Goal: Task Accomplishment & Management: Complete application form

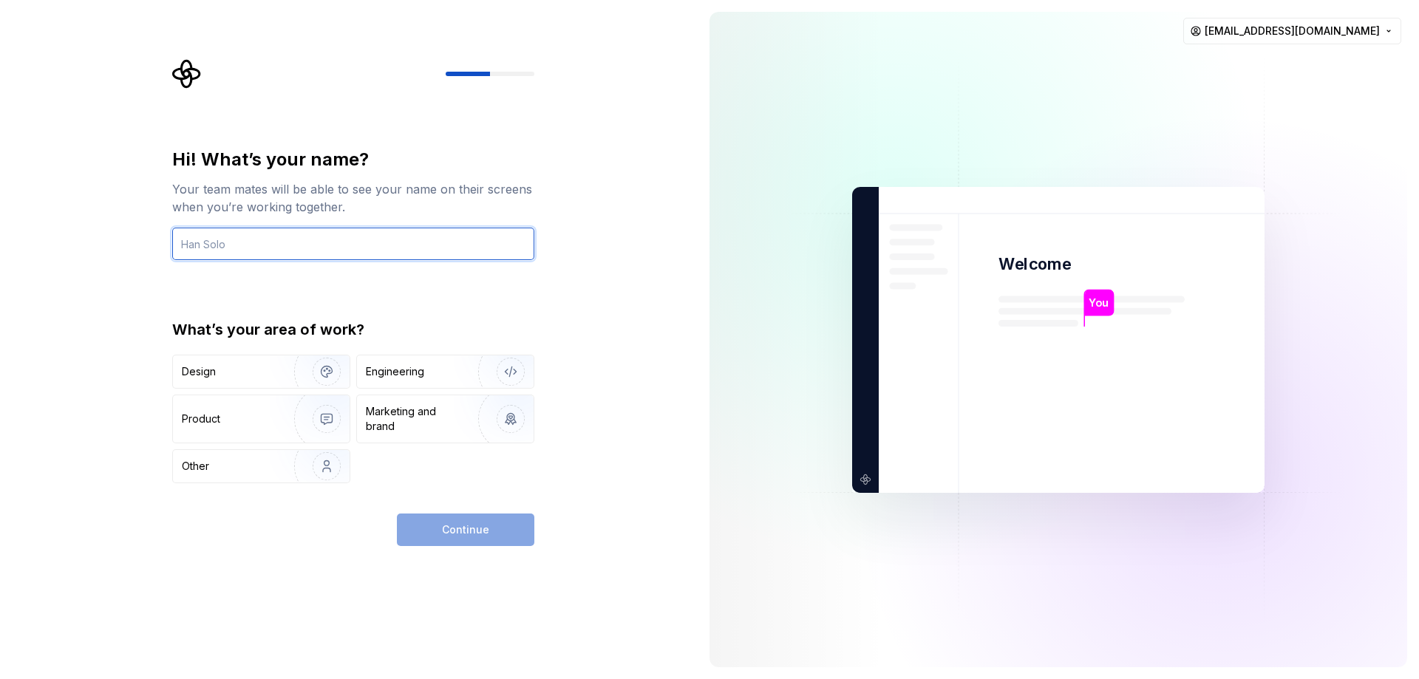
click at [240, 245] on input "text" at bounding box center [353, 244] width 362 height 33
type input "maria"
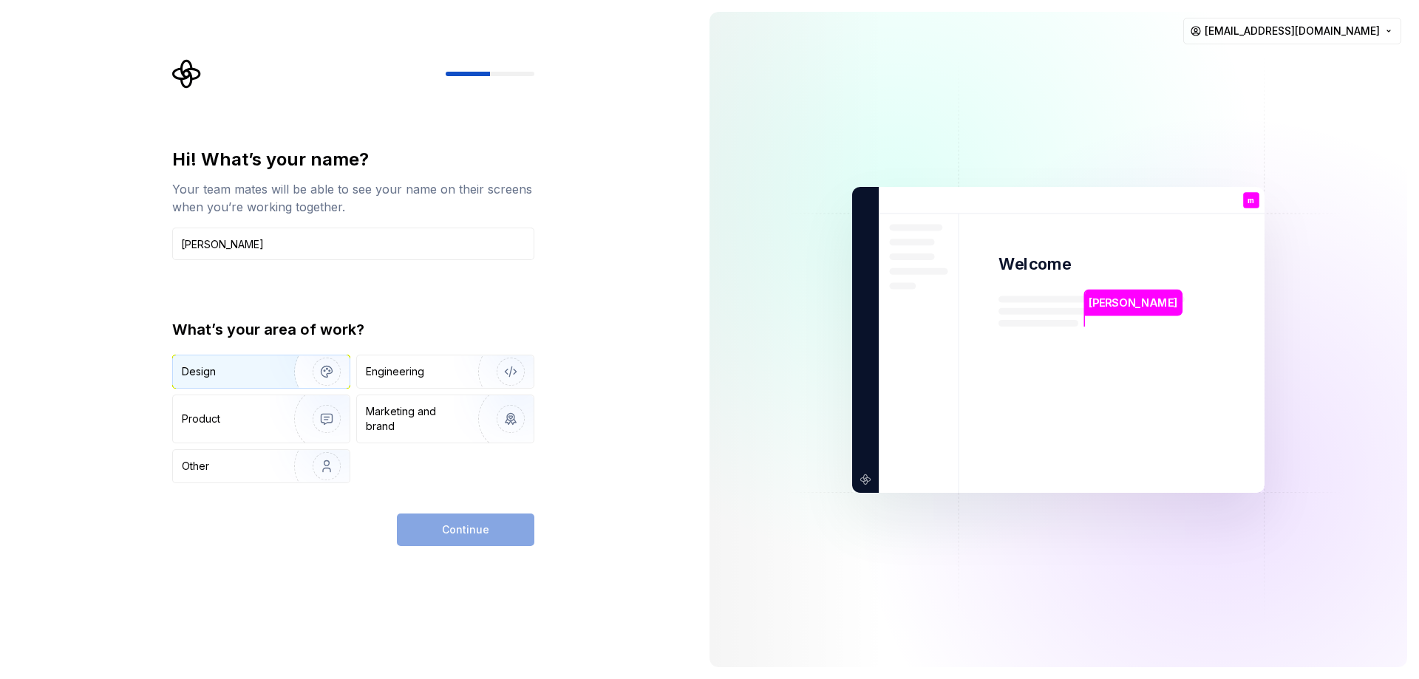
click at [254, 364] on div "Design" at bounding box center [261, 372] width 177 height 33
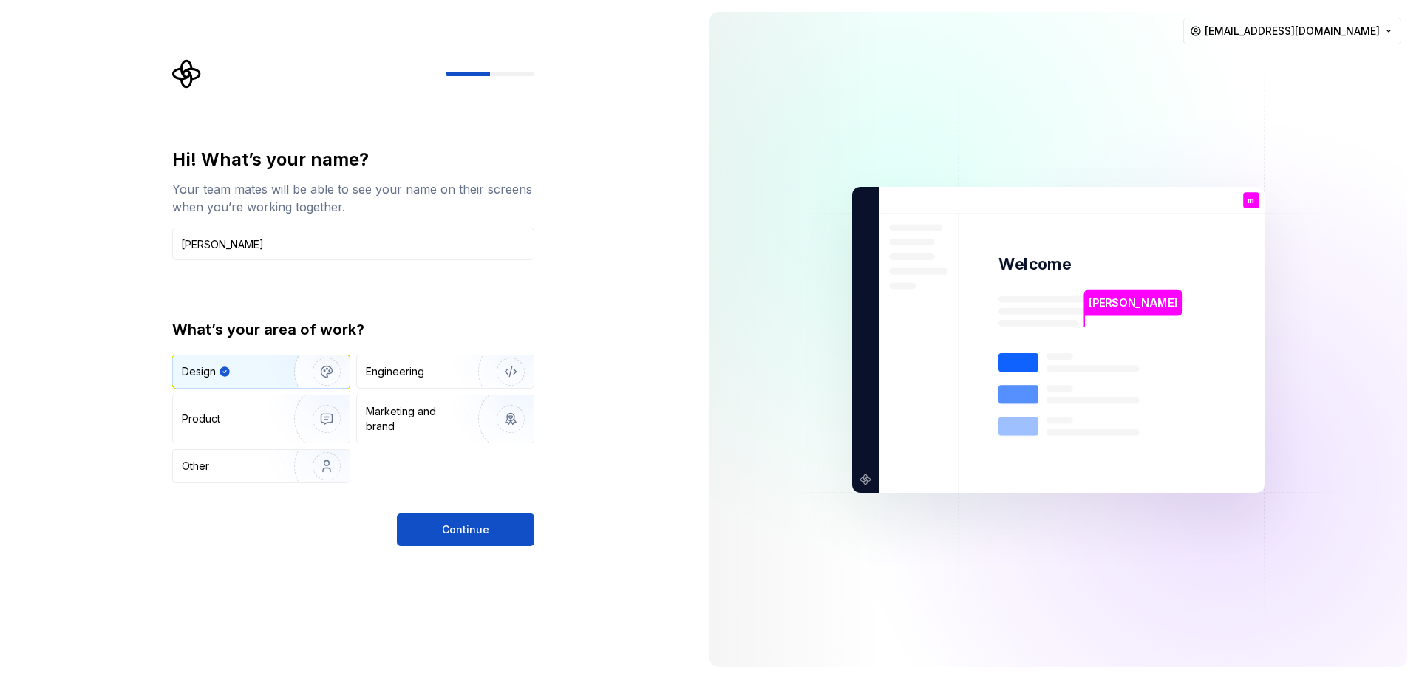
click at [487, 546] on div "Hi! What’s your name? Your team mates will be able to see your name on their sc…" at bounding box center [349, 339] width 698 height 679
click at [476, 531] on span "Continue" at bounding box center [465, 530] width 47 height 15
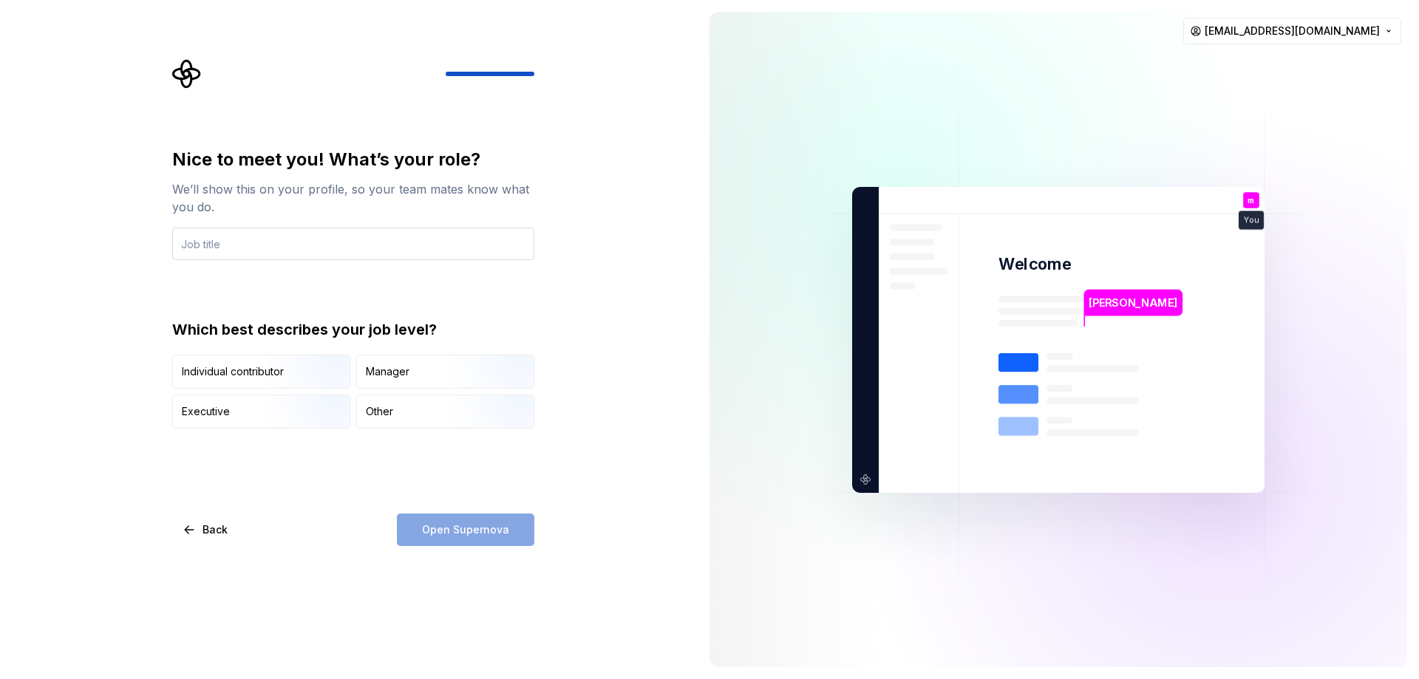
click at [204, 254] on input "text" at bounding box center [353, 244] width 362 height 33
type input "security"
click at [194, 359] on div "Individual contributor" at bounding box center [261, 372] width 177 height 33
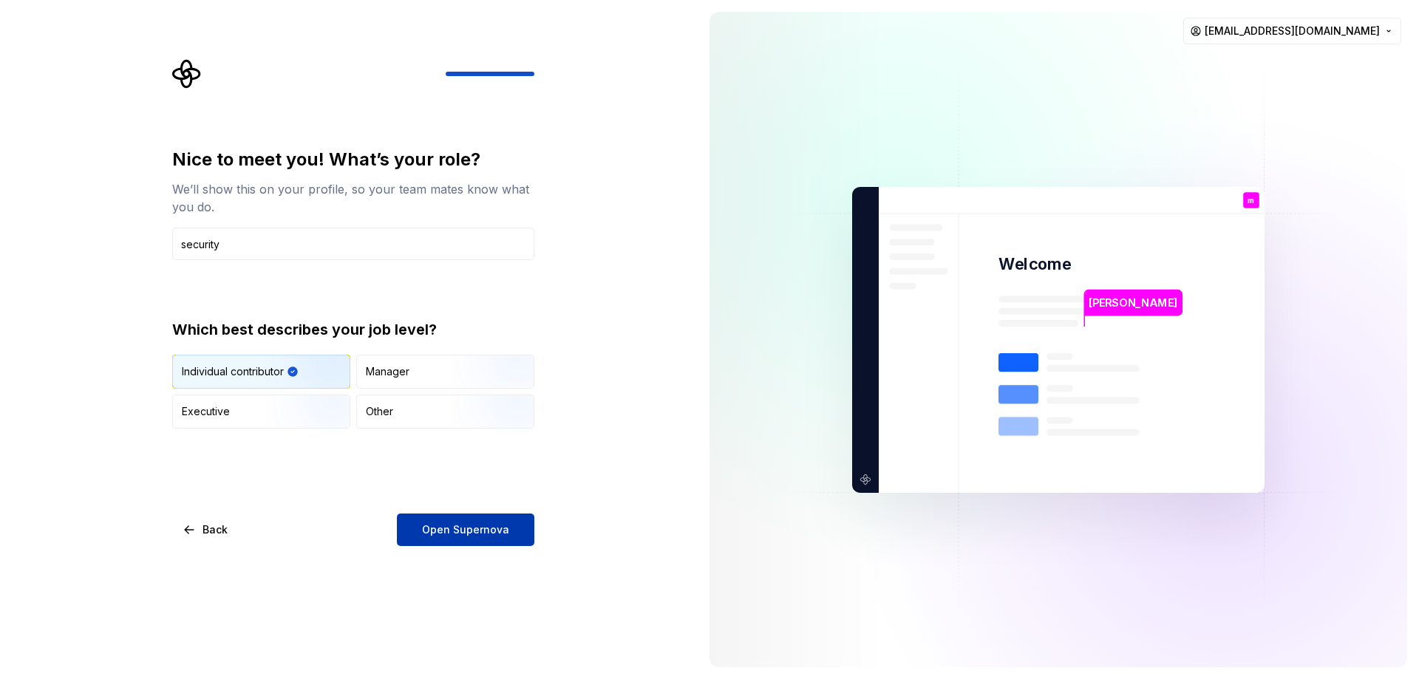
click at [503, 521] on button "Open Supernova" at bounding box center [465, 530] width 137 height 33
click at [415, 378] on div "Manager" at bounding box center [445, 372] width 177 height 33
click at [270, 372] on img "button" at bounding box center [314, 390] width 95 height 99
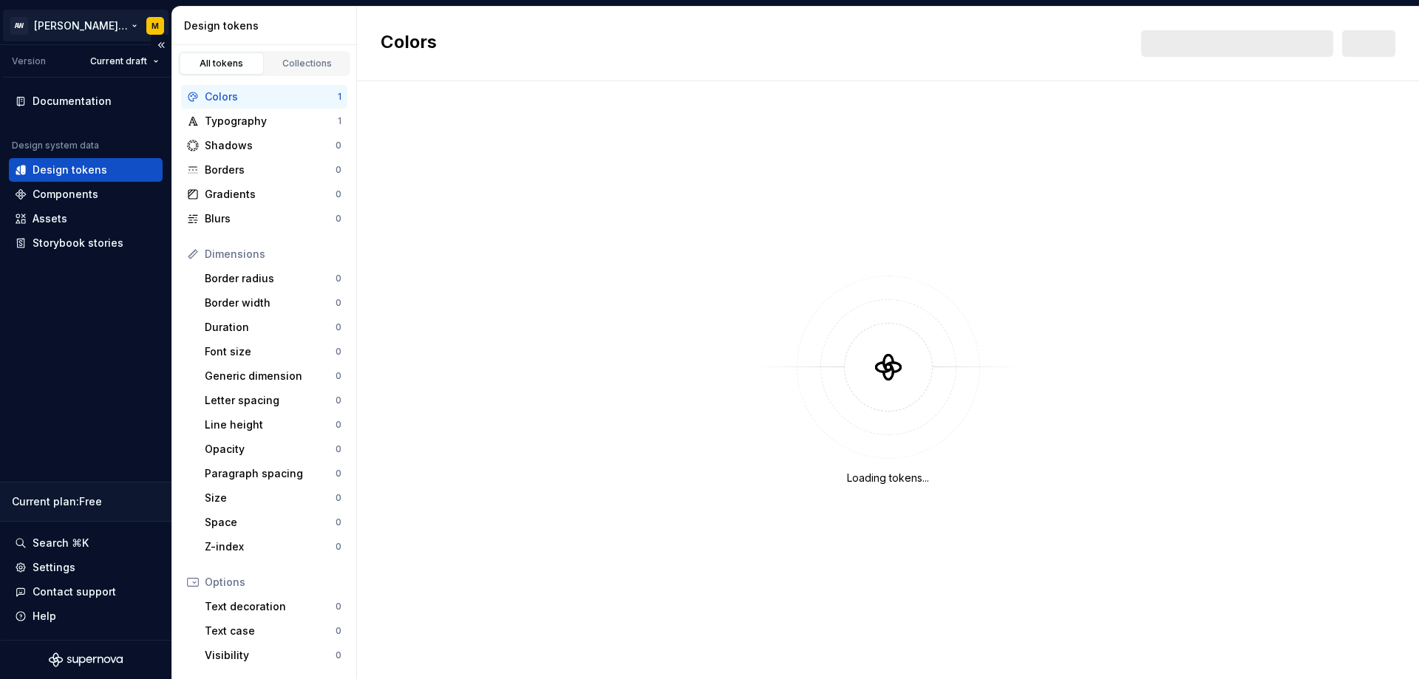
click at [161, 24] on html "AW Alice design M Version Current draft Documentation Design system data Design…" at bounding box center [709, 339] width 1419 height 679
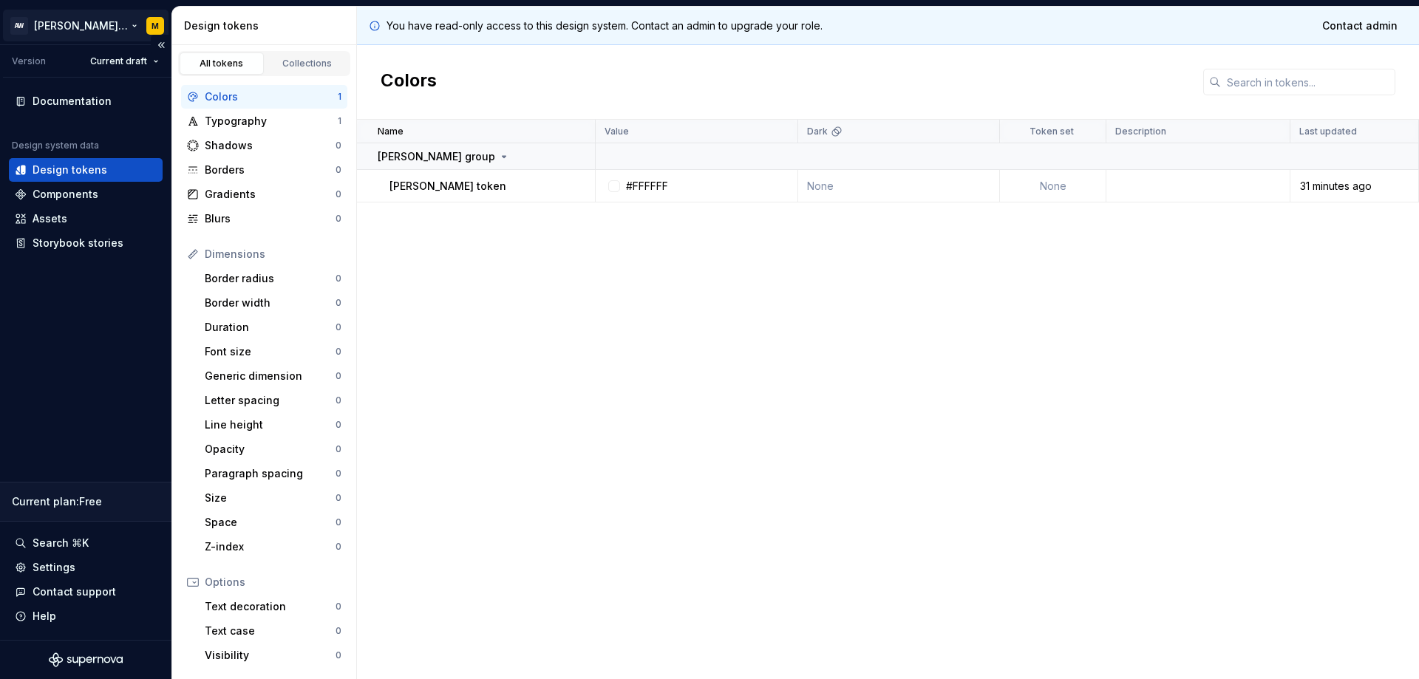
click at [161, 24] on html "AW Alice design M Version Current draft Documentation Design system data Design…" at bounding box center [709, 339] width 1419 height 679
click at [150, 25] on html "AW Alice design M Version Current draft Documentation Design system data Design…" at bounding box center [709, 339] width 1419 height 679
click at [469, 281] on html "AW Alice design M Version Current draft Documentation Design system data Design…" at bounding box center [709, 339] width 1419 height 679
click at [84, 565] on div "Settings" at bounding box center [86, 567] width 142 height 15
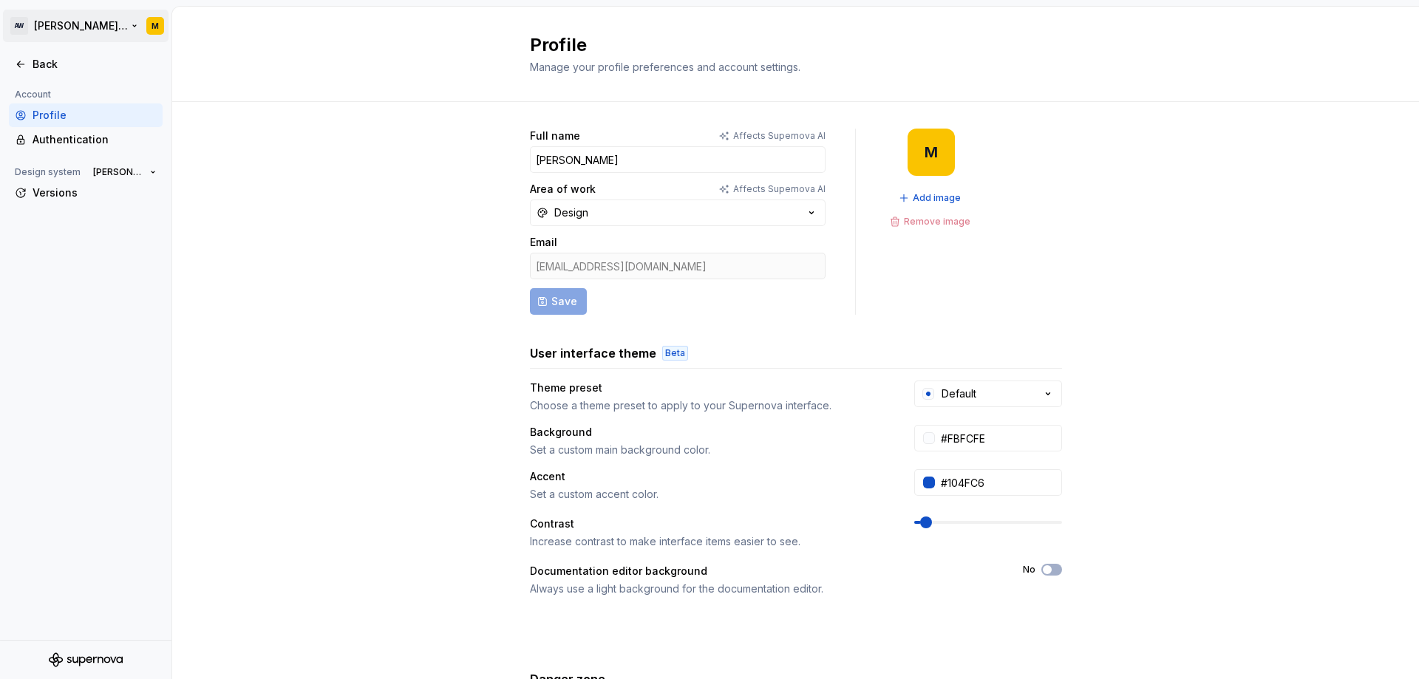
click at [146, 30] on html "AW Alice design M Back Account Profile Authentication Design system Alice desig…" at bounding box center [709, 339] width 1419 height 679
click at [69, 106] on div "Sign out" at bounding box center [124, 105] width 182 height 15
